Goal: Task Accomplishment & Management: Use online tool/utility

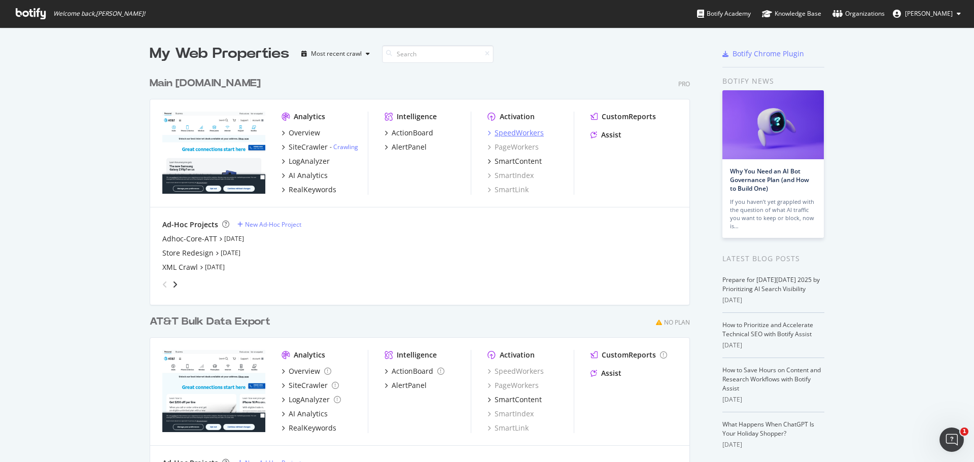
click at [526, 136] on div "SpeedWorkers" at bounding box center [519, 133] width 49 height 10
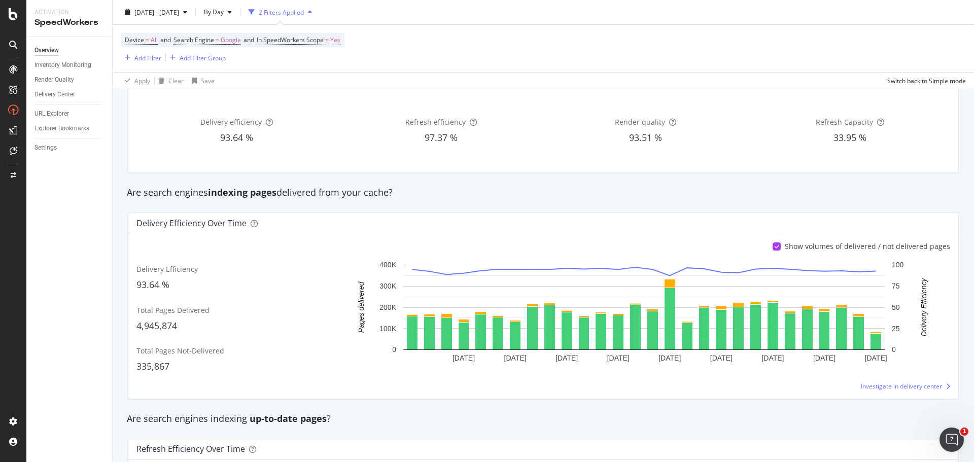
scroll to position [51, 0]
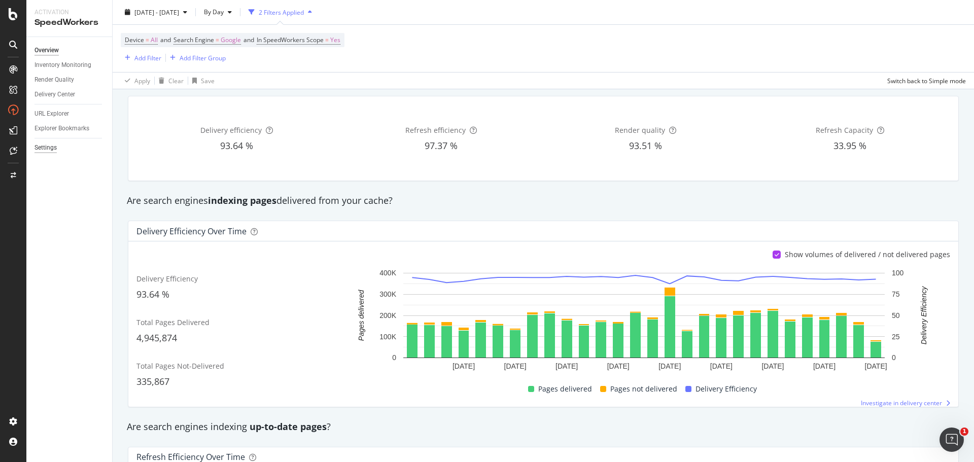
click at [51, 146] on div "Settings" at bounding box center [46, 148] width 22 height 11
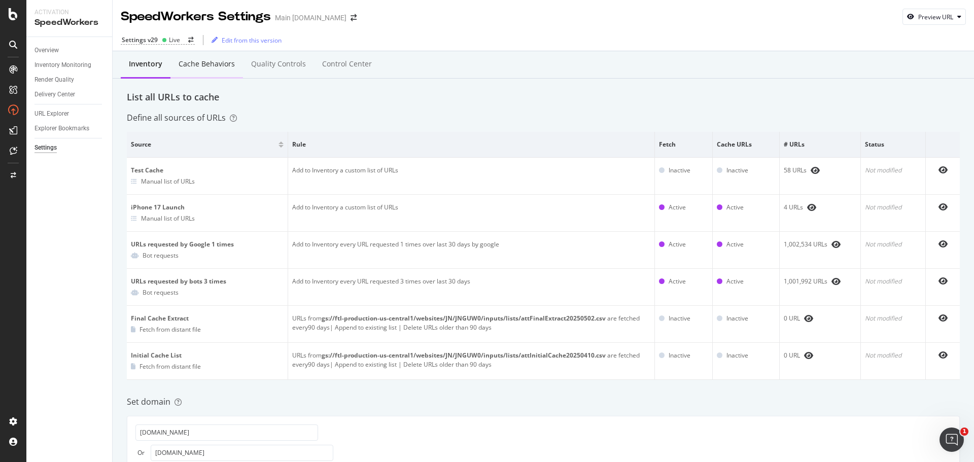
click at [219, 67] on div "Cache behaviors" at bounding box center [207, 64] width 56 height 10
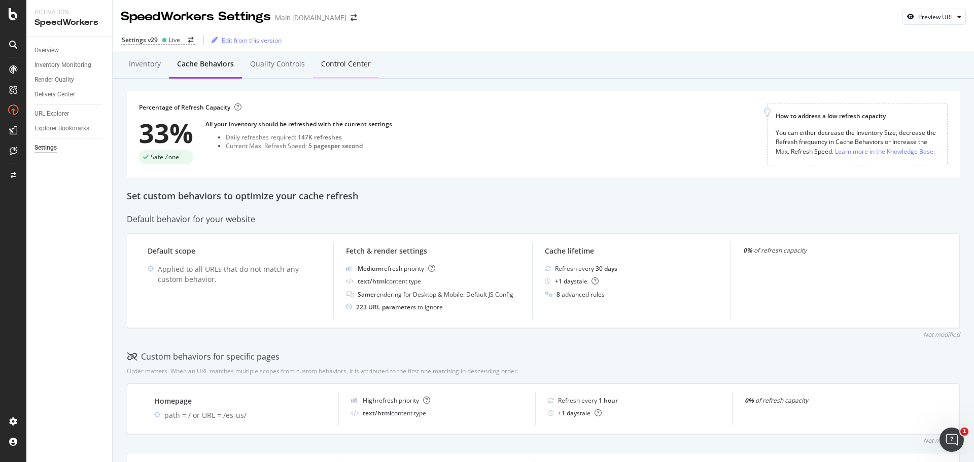
click at [353, 64] on div "Control Center" at bounding box center [346, 64] width 50 height 10
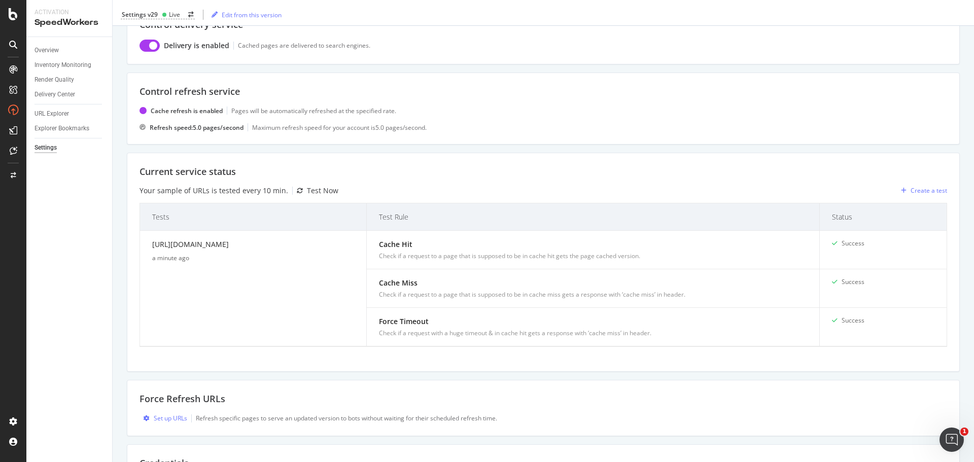
scroll to position [204, 0]
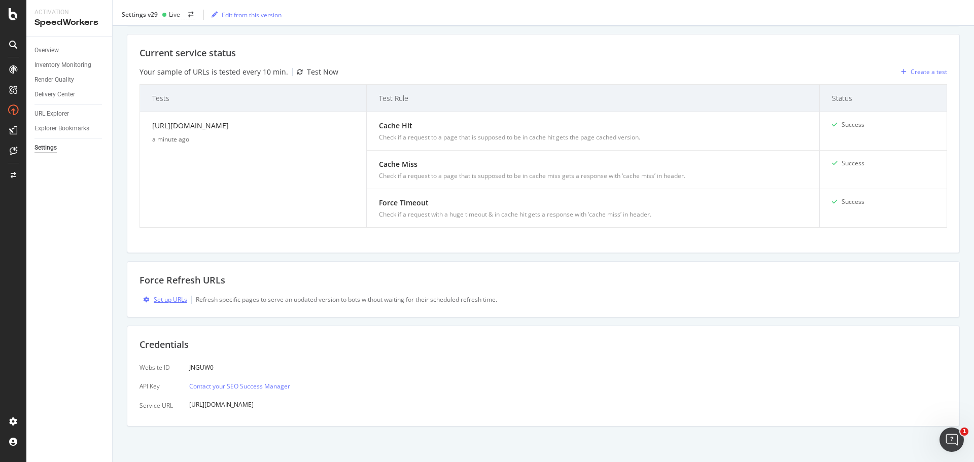
click at [171, 299] on div "Set up URLs" at bounding box center [170, 299] width 33 height 9
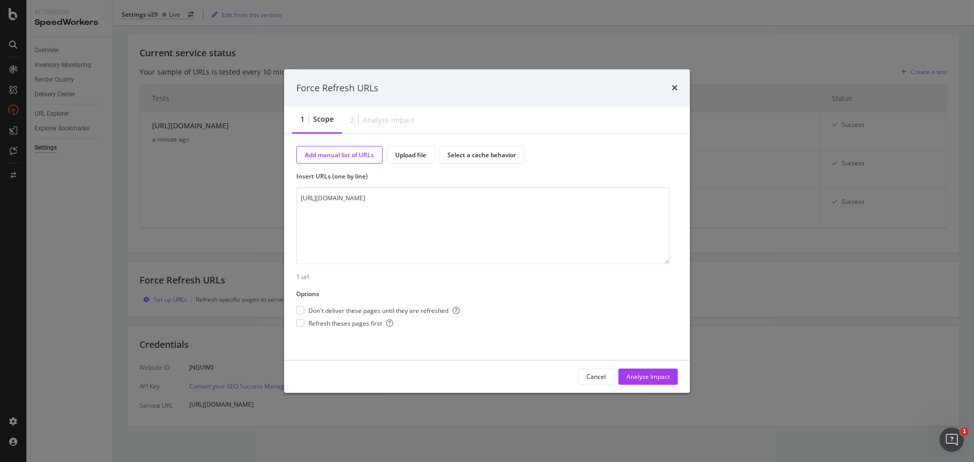
type textarea "[URL][DOMAIN_NAME]"
drag, startPoint x: 301, startPoint y: 322, endPoint x: 368, endPoint y: 336, distance: 69.0
click at [301, 322] on div "modal" at bounding box center [300, 323] width 8 height 8
click at [653, 377] on div "Analyze Impact" at bounding box center [648, 376] width 43 height 9
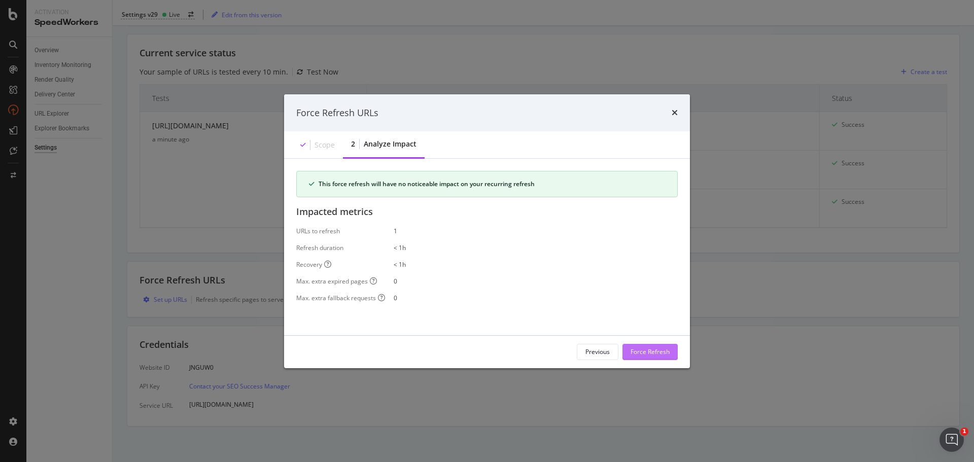
click at [666, 353] on div "Force Refresh" at bounding box center [650, 352] width 39 height 9
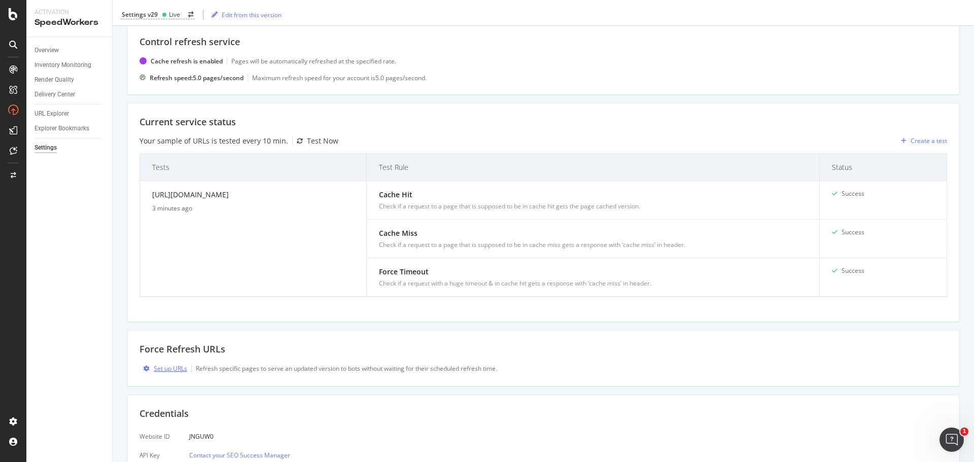
scroll to position [1, 0]
